Goal: Transaction & Acquisition: Book appointment/travel/reservation

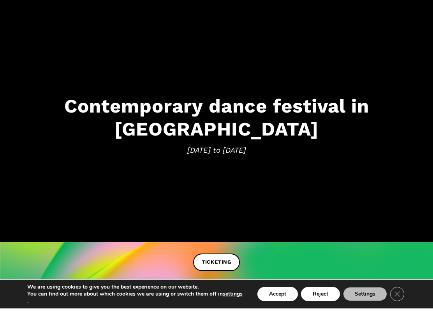
scroll to position [37, 0]
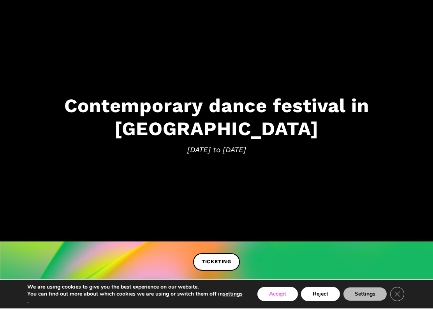
click at [281, 296] on button "Accept" at bounding box center [277, 302] width 40 height 14
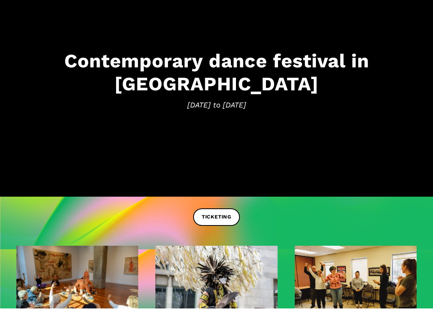
scroll to position [46, 0]
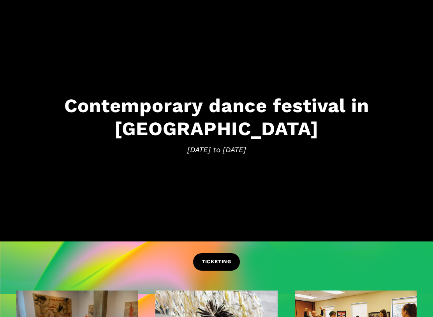
click at [223, 260] on span "TICKETING" at bounding box center [217, 262] width 30 height 8
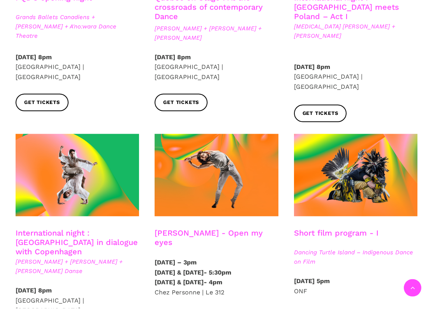
scroll to position [329, 0]
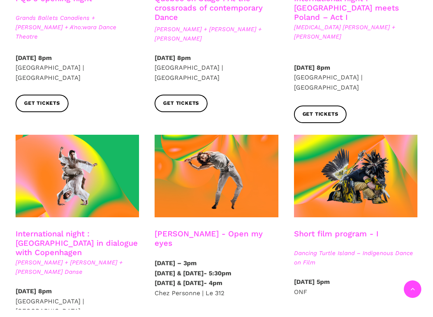
click at [330, 71] on strong "[DATE] 8pm" at bounding box center [312, 74] width 36 height 7
click at [355, 30] on span "[MEDICAL_DATA] [PERSON_NAME] + [PERSON_NAME]" at bounding box center [355, 39] width 123 height 19
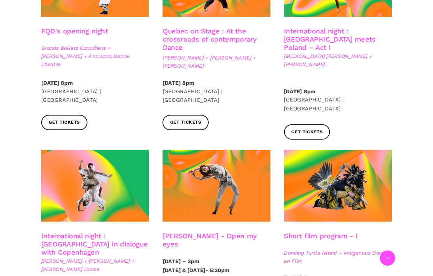
scroll to position [299, 0]
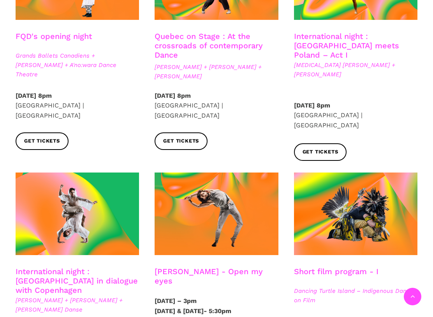
click at [366, 47] on link "International night : Montreal meets Poland – Act I" at bounding box center [346, 46] width 105 height 28
